Goal: Entertainment & Leisure: Consume media (video, audio)

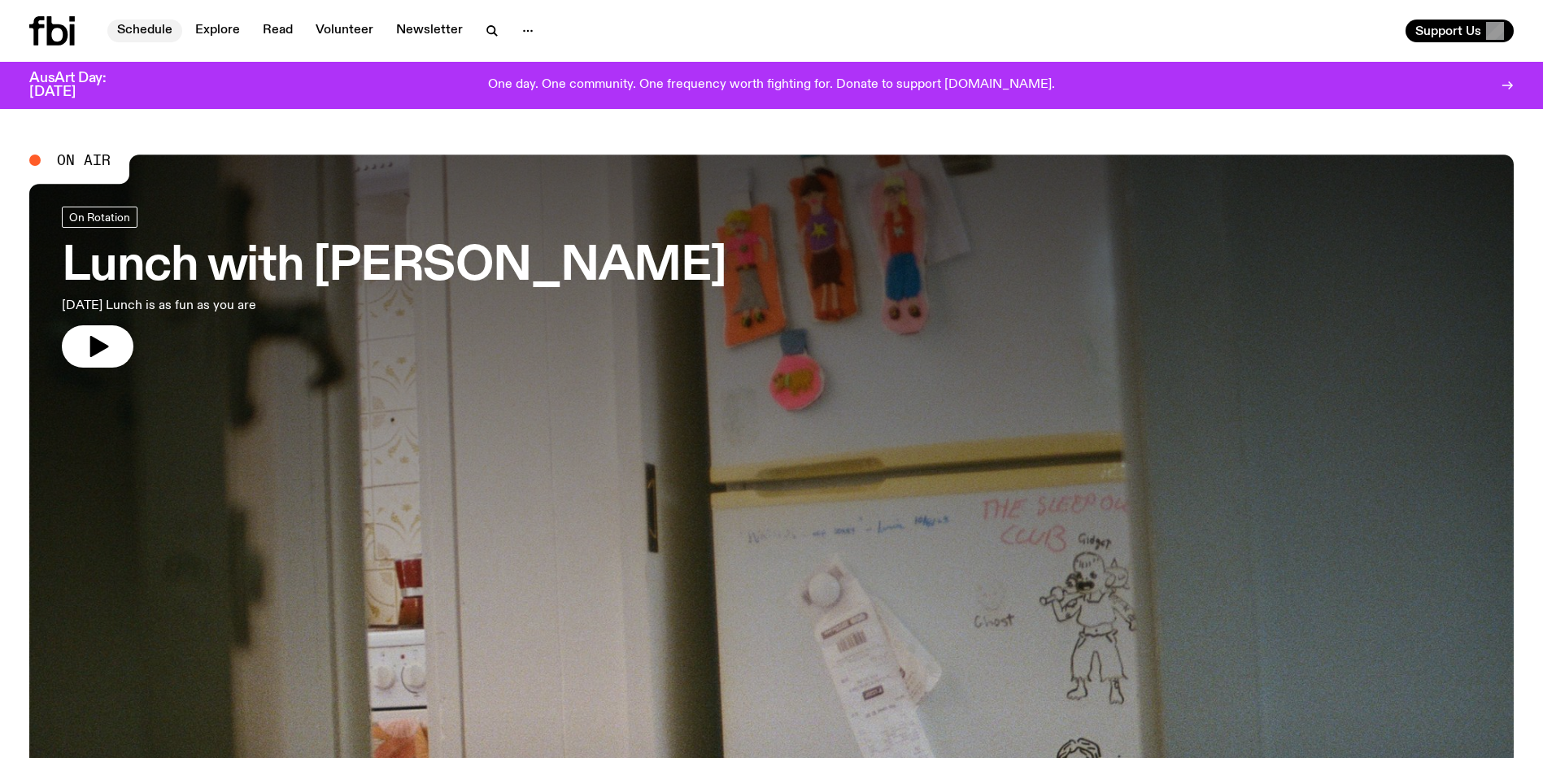
click at [127, 26] on link "Schedule" at bounding box center [144, 31] width 75 height 23
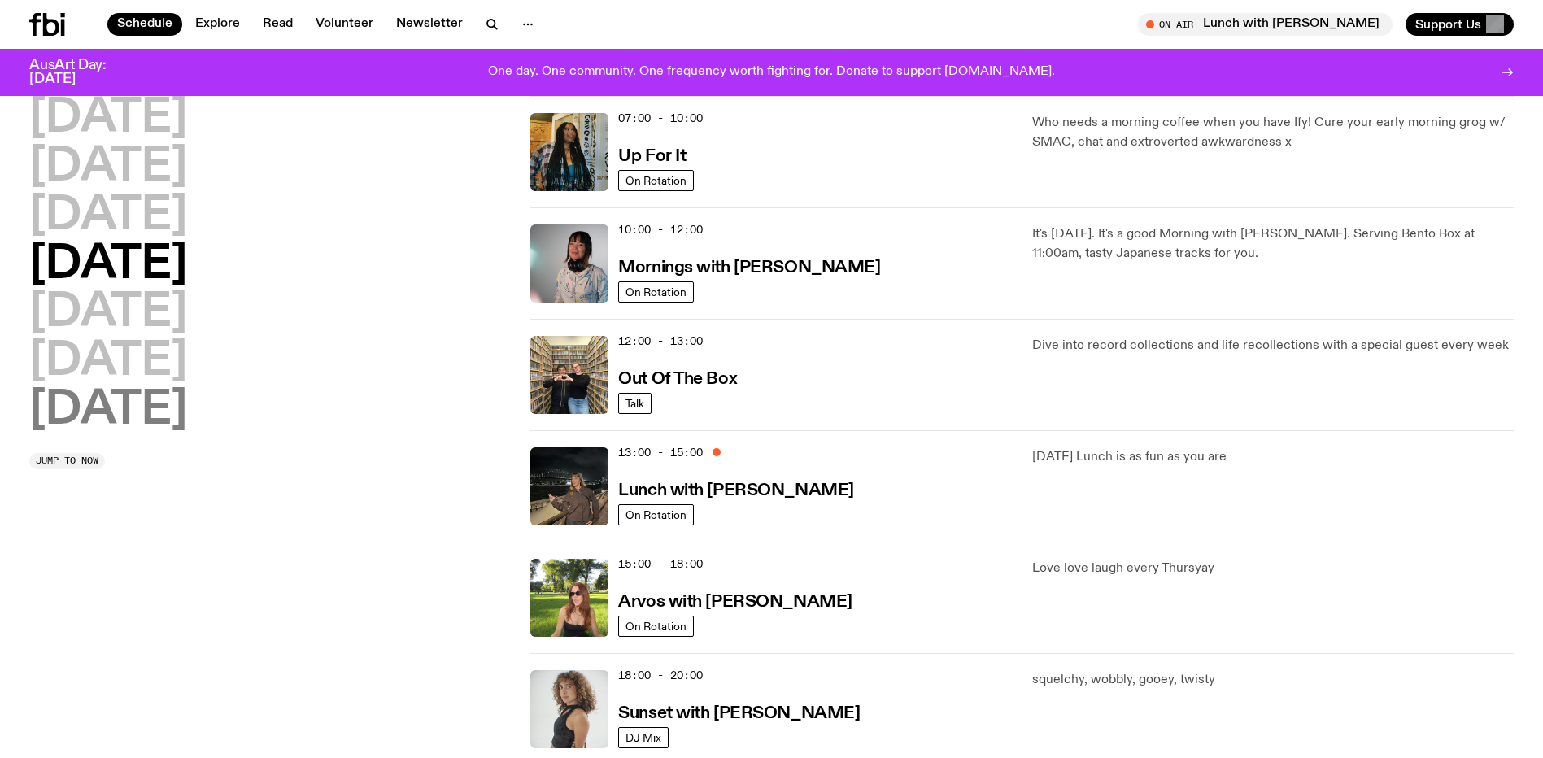
click at [81, 407] on h2 "[DATE]" at bounding box center [108, 411] width 158 height 46
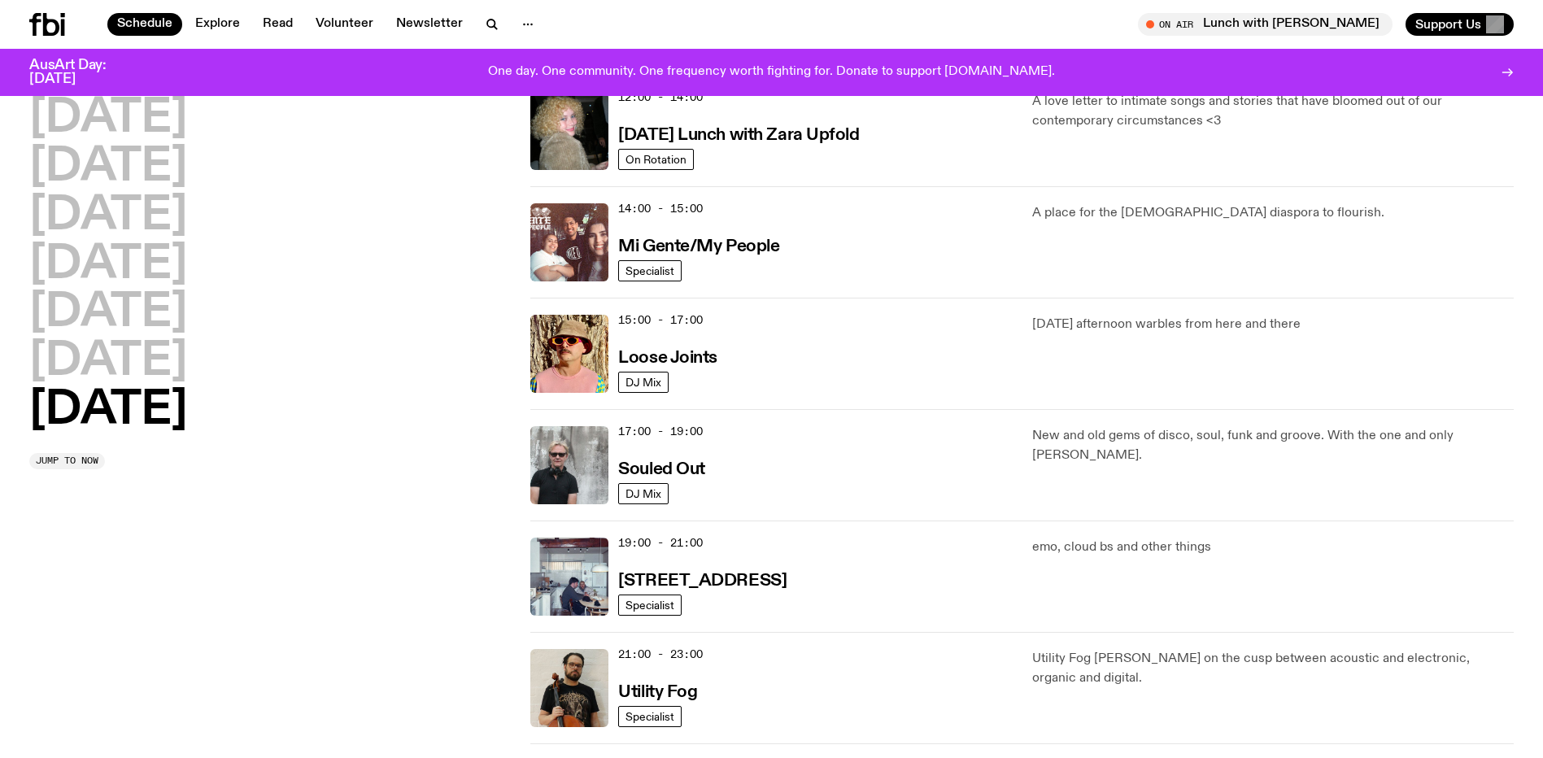
scroll to position [777, 0]
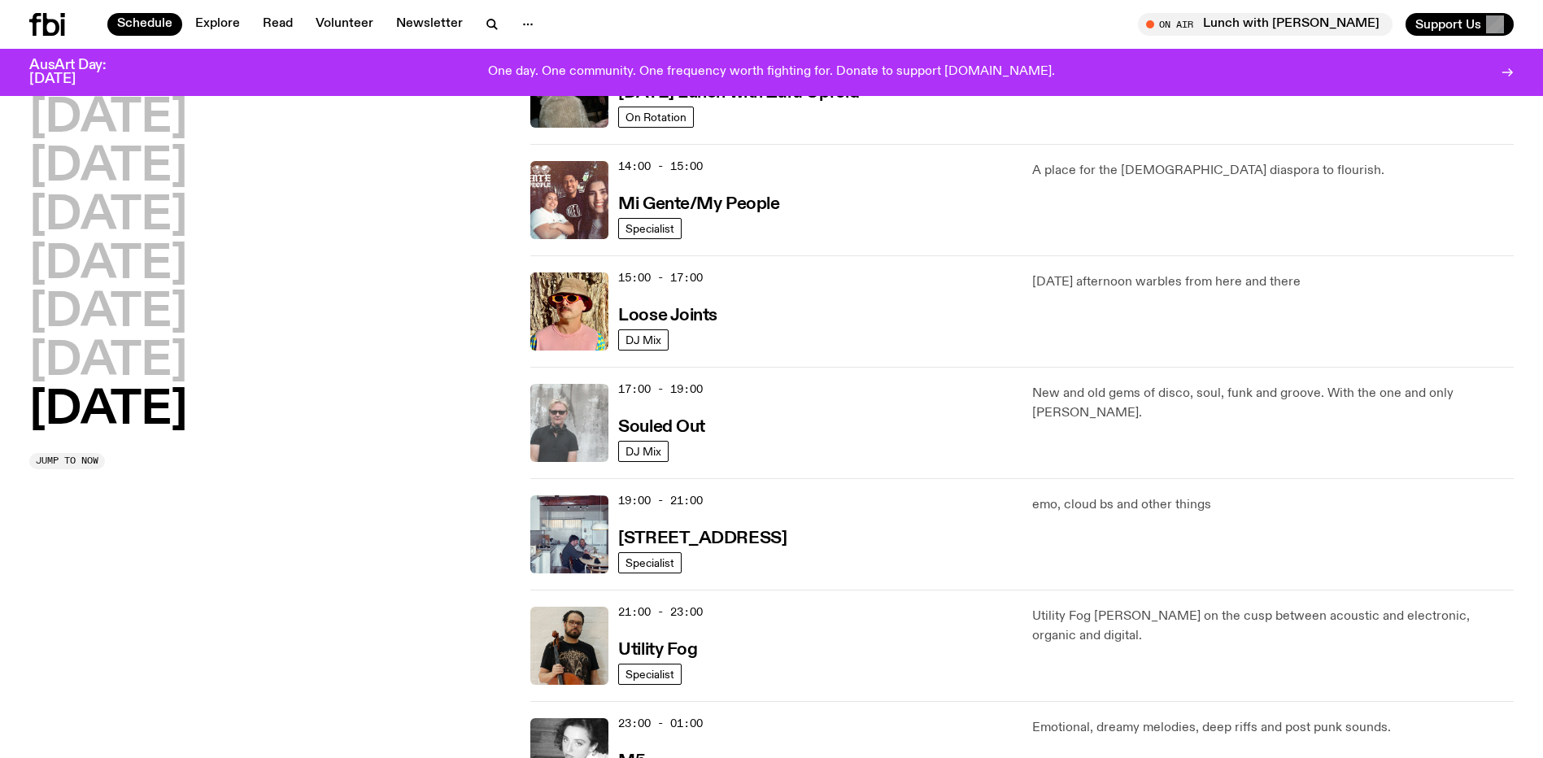
click at [596, 416] on img at bounding box center [569, 423] width 78 height 78
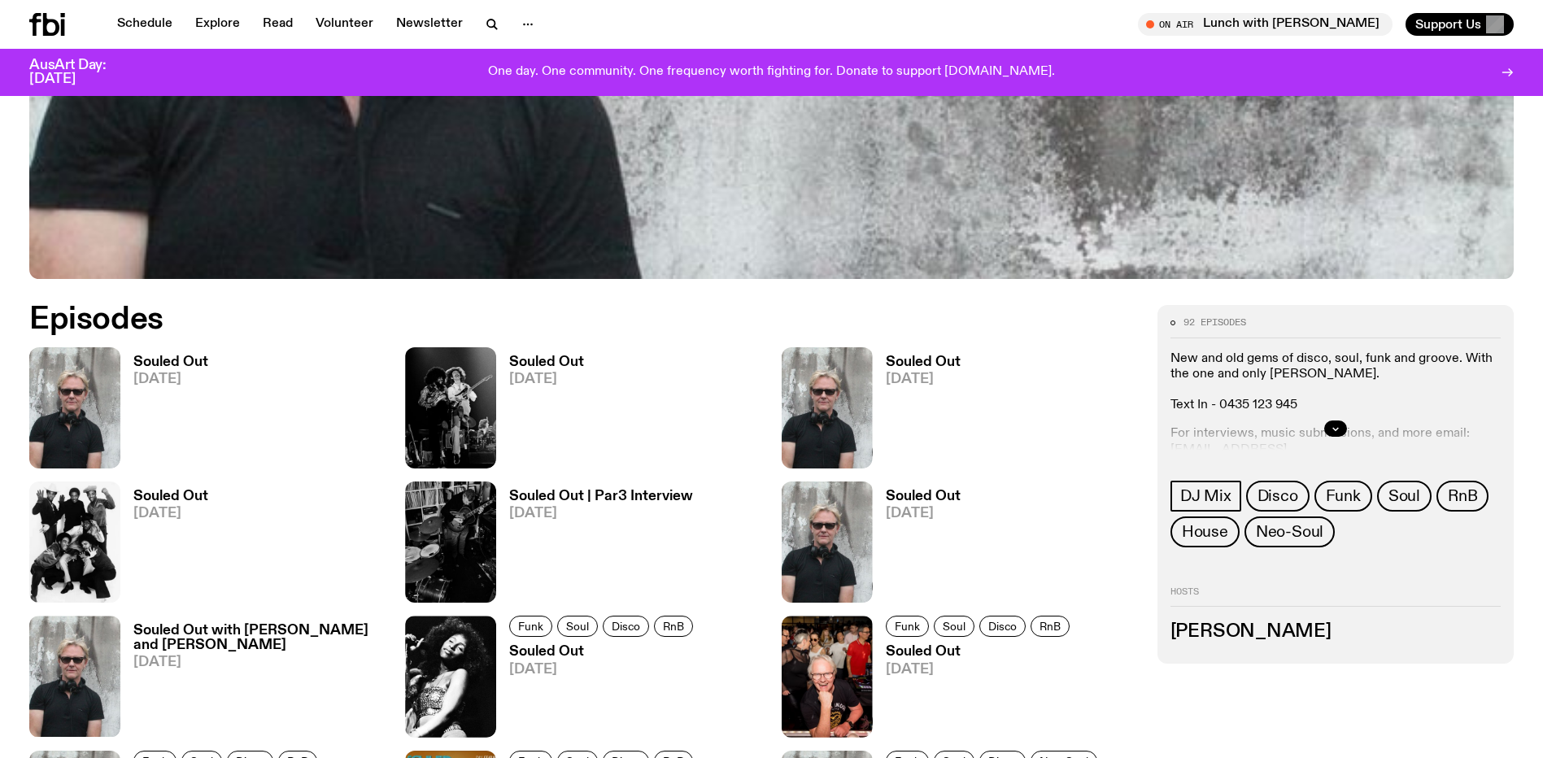
scroll to position [806, 0]
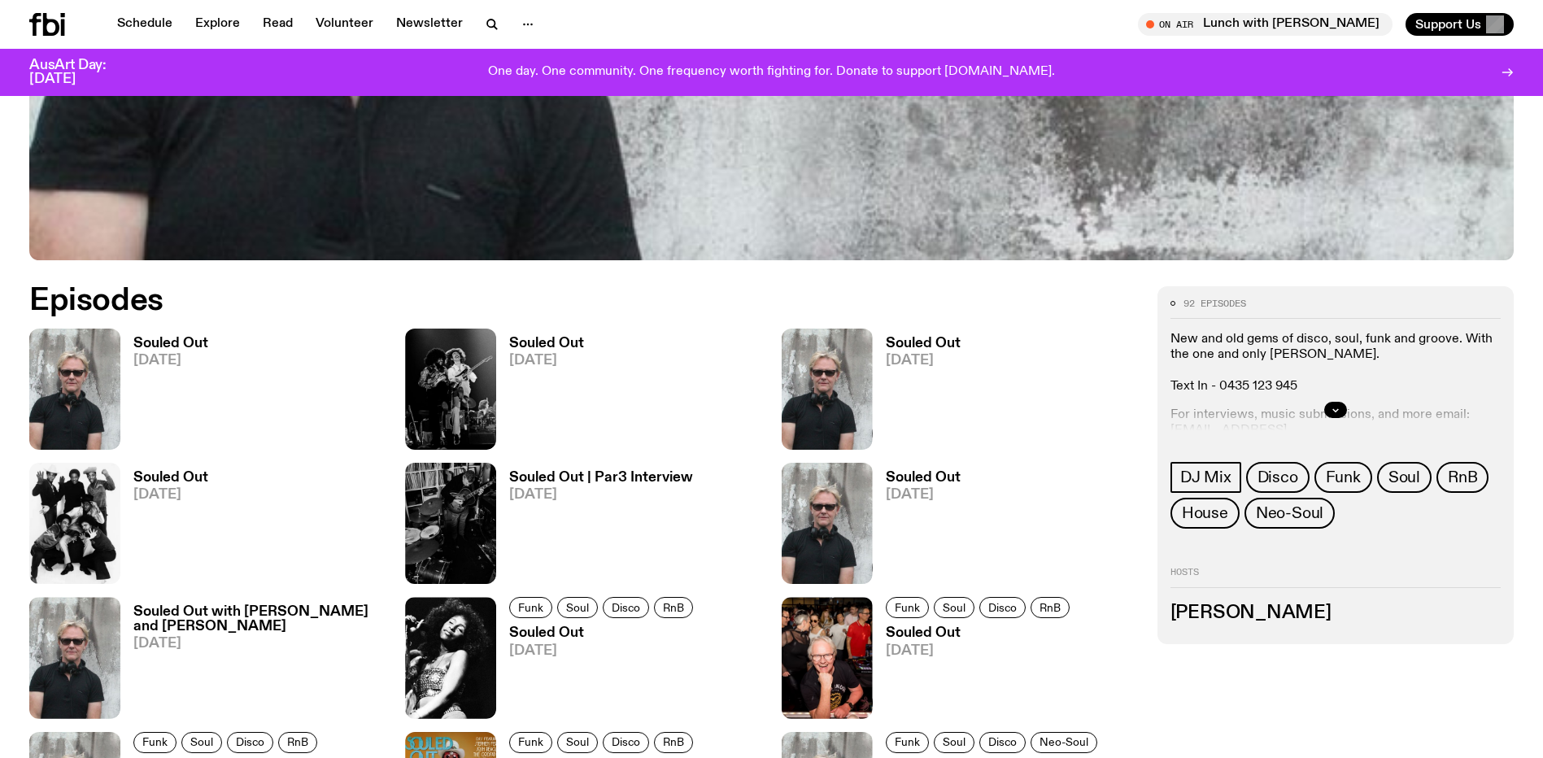
click at [94, 362] on img at bounding box center [74, 389] width 91 height 121
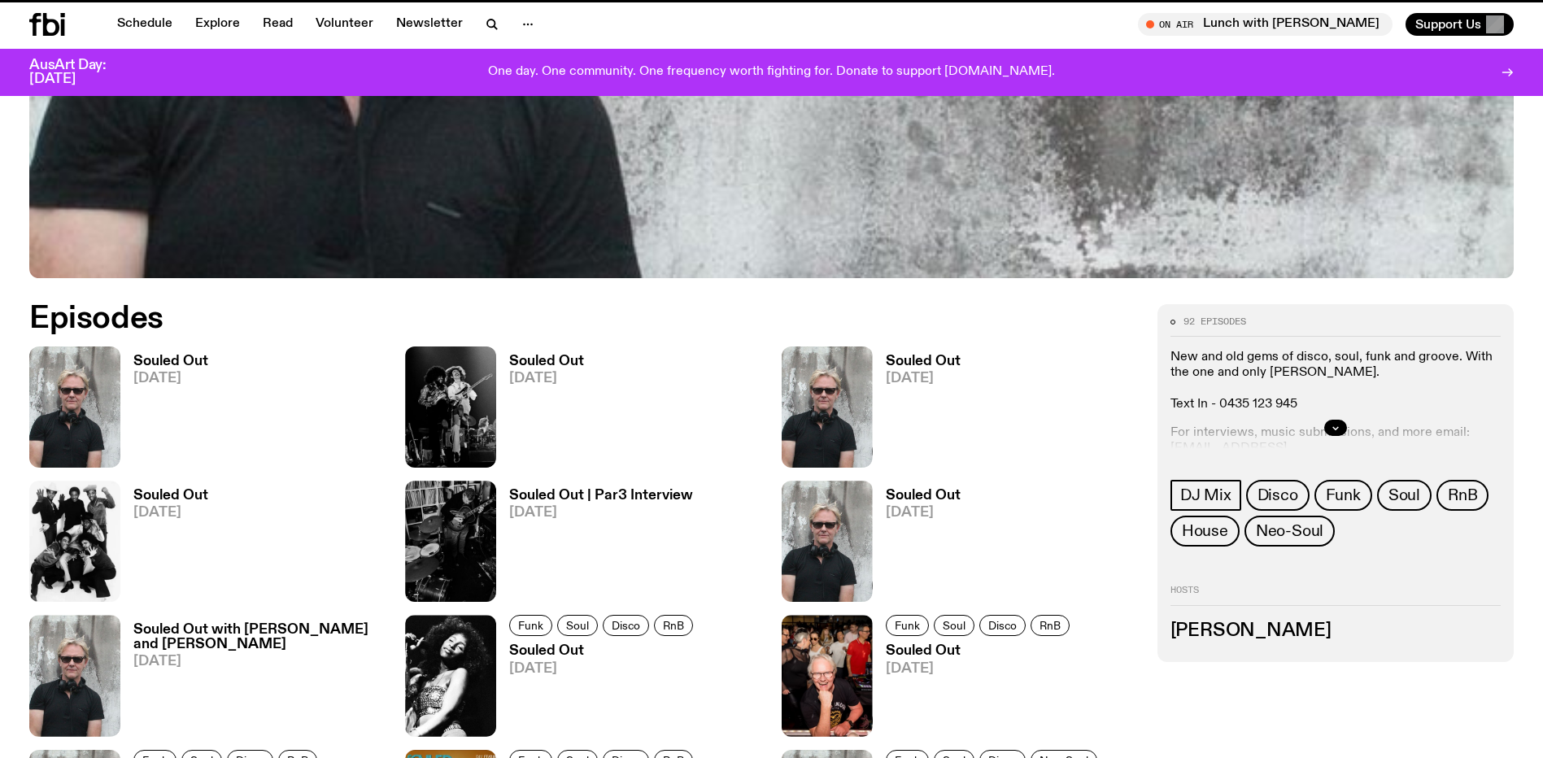
scroll to position [793, 0]
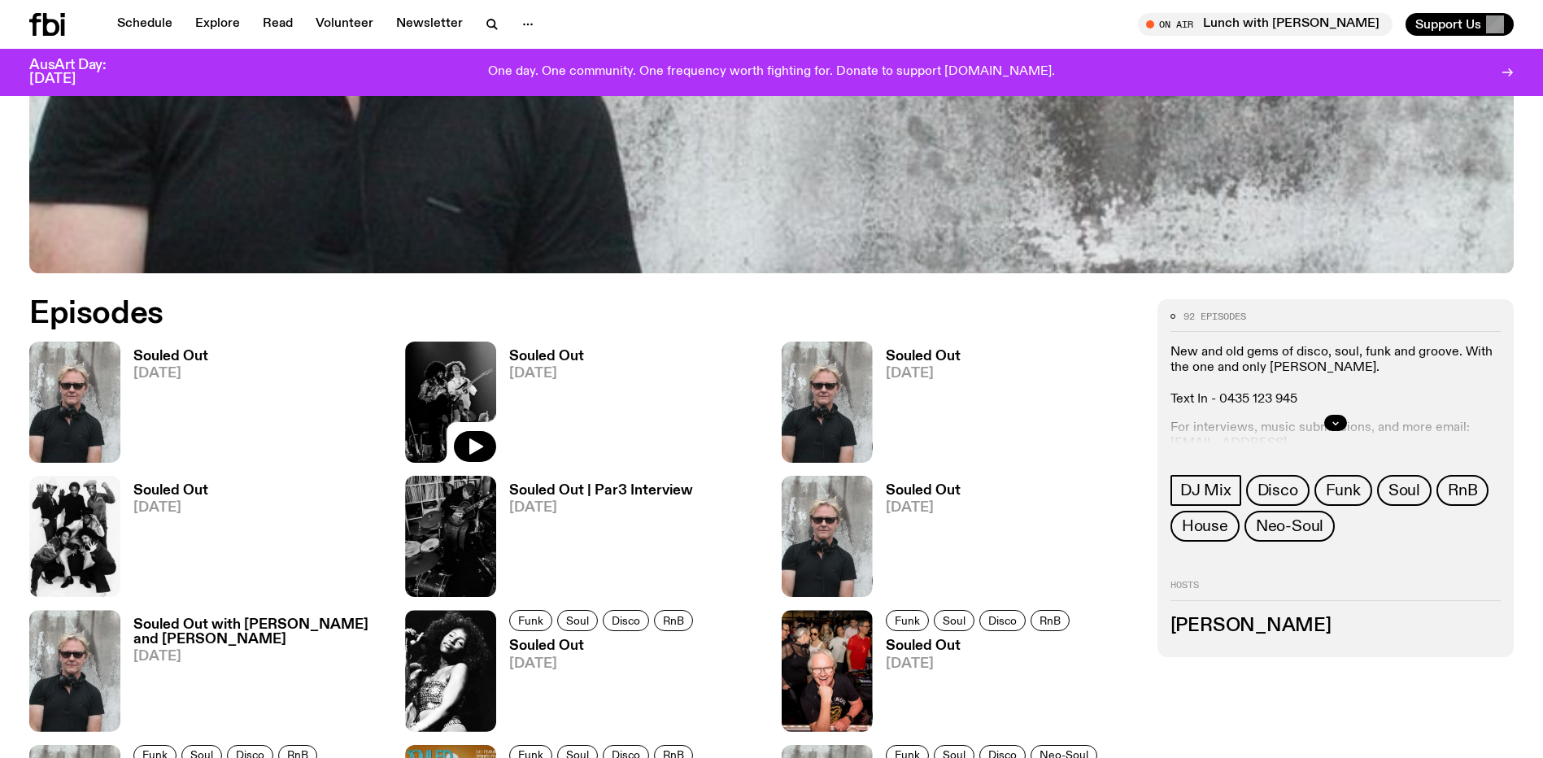
click at [472, 380] on img at bounding box center [450, 402] width 91 height 121
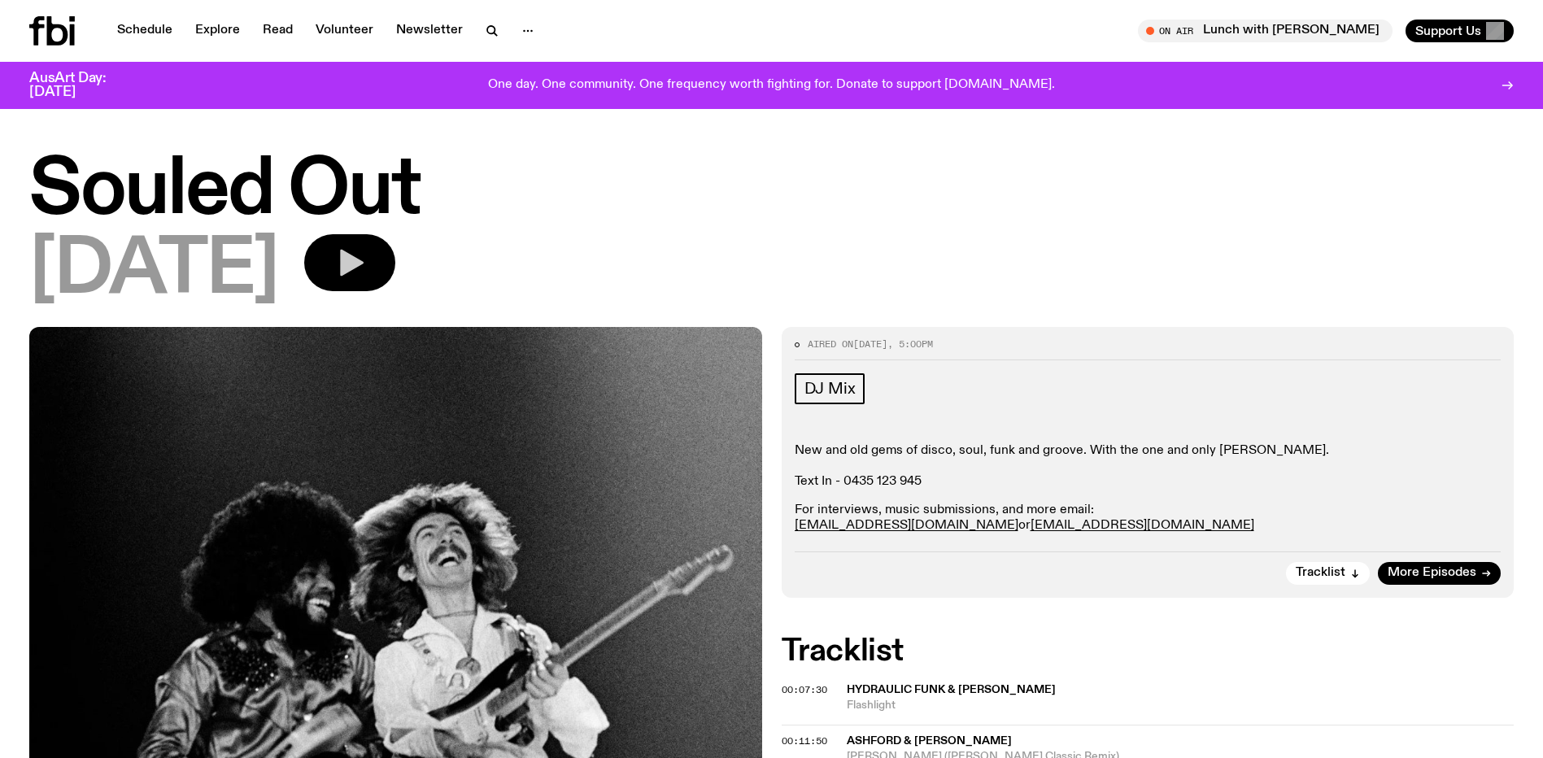
click at [364, 268] on icon "button" at bounding box center [352, 263] width 24 height 27
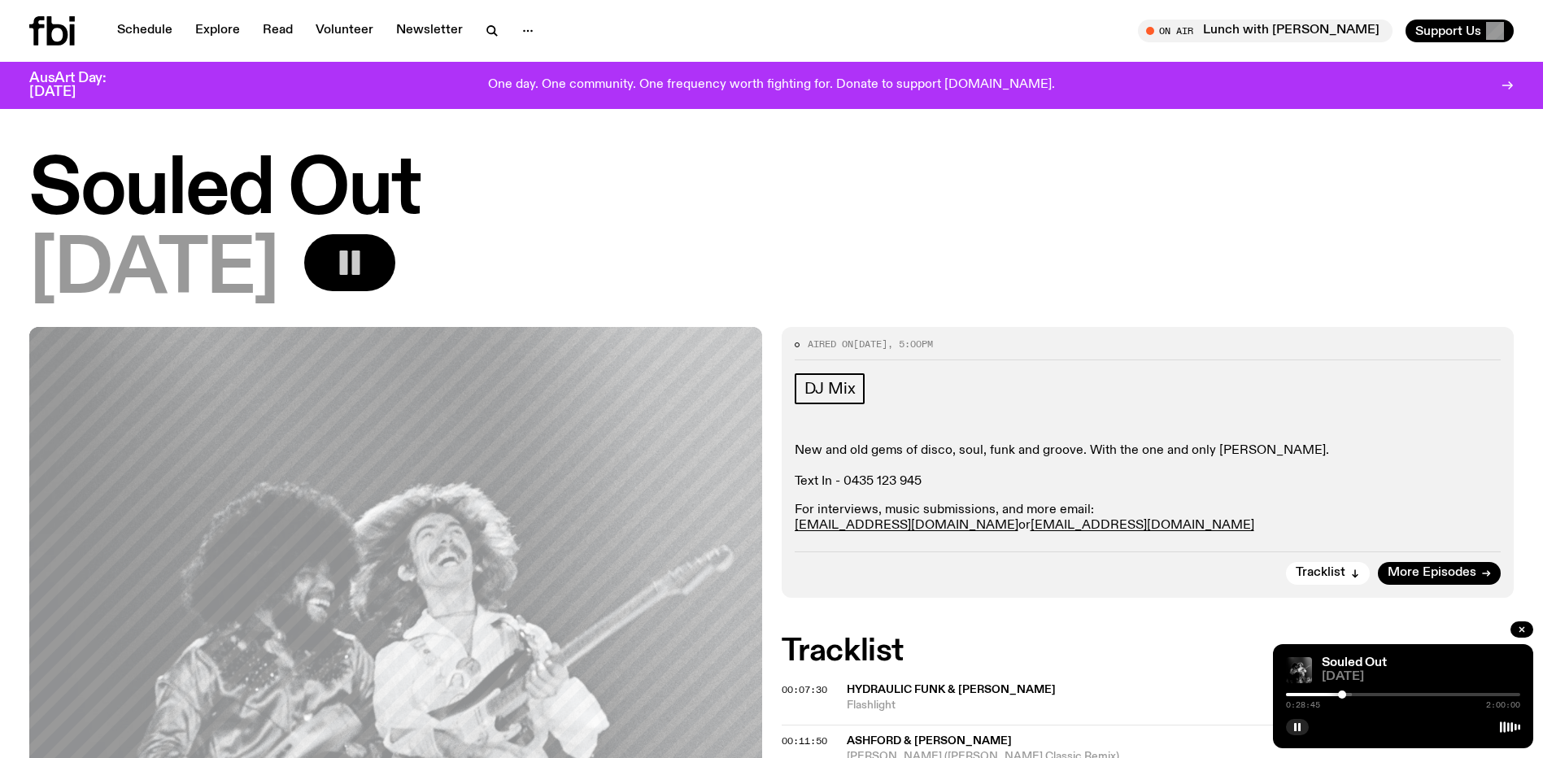
drag, startPoint x: 1350, startPoint y: 691, endPoint x: 1342, endPoint y: 696, distance: 9.5
click at [1342, 696] on div at bounding box center [1342, 694] width 8 height 8
click at [1337, 698] on div at bounding box center [1337, 694] width 8 height 8
